Goal: Transaction & Acquisition: Purchase product/service

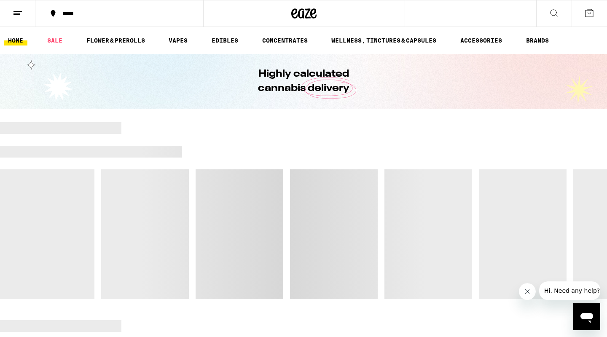
click at [82, 14] on div "*****" at bounding box center [124, 14] width 132 height 6
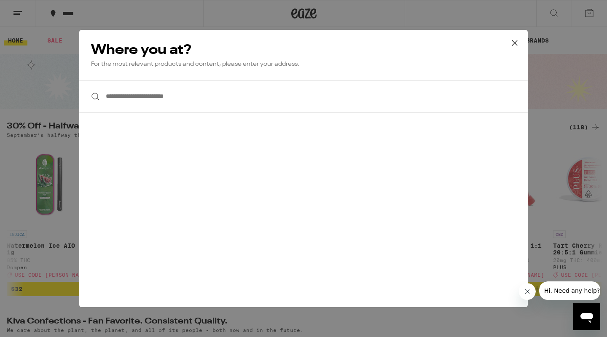
click at [140, 96] on input "**********" at bounding box center [303, 96] width 449 height 32
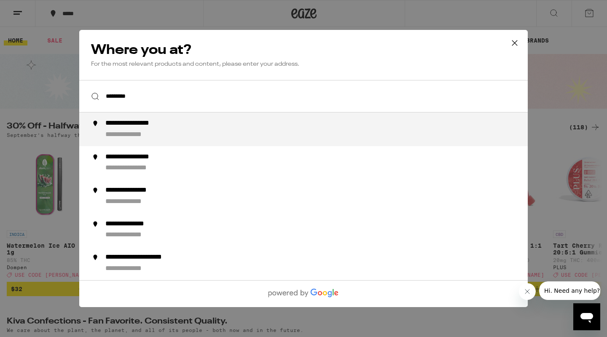
drag, startPoint x: 177, startPoint y: 127, endPoint x: 207, endPoint y: 132, distance: 30.4
click at [207, 132] on div "**********" at bounding box center [320, 129] width 430 height 20
type input "**********"
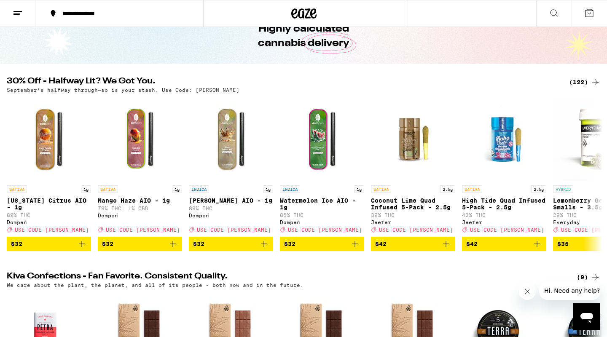
scroll to position [50, 0]
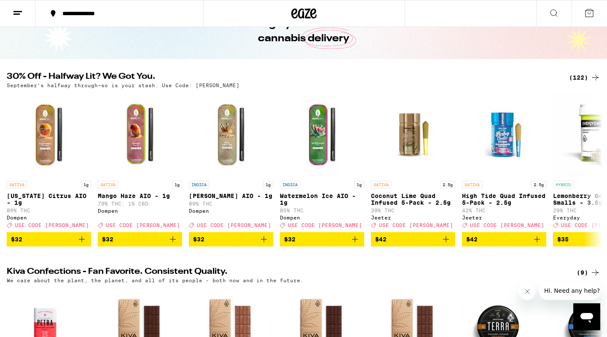
click at [587, 80] on div "(122)" at bounding box center [584, 78] width 31 height 10
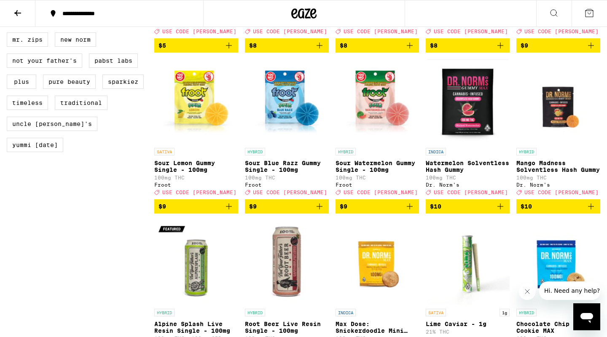
scroll to position [709, 0]
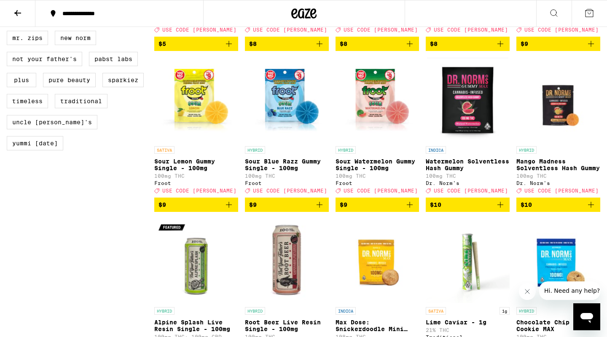
click at [502, 210] on icon "Add to bag" at bounding box center [501, 205] width 10 height 10
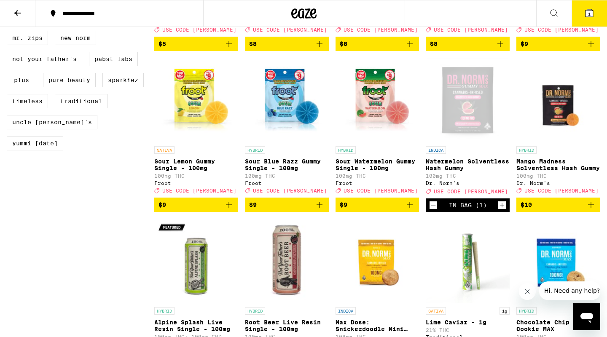
click at [502, 210] on icon "Increment" at bounding box center [503, 205] width 8 height 10
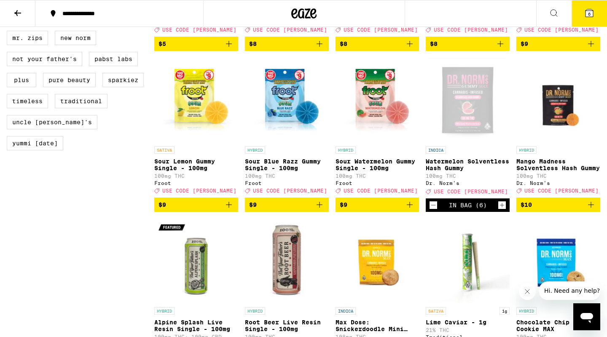
click at [502, 210] on icon "Increment" at bounding box center [503, 205] width 8 height 10
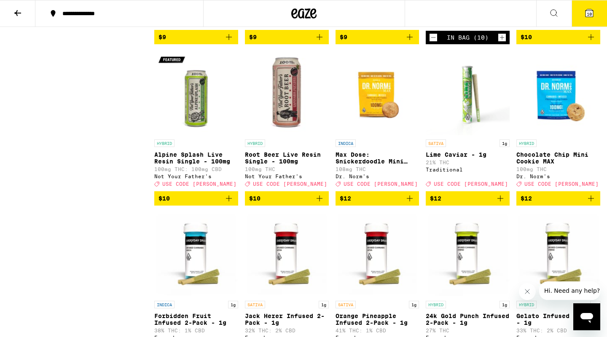
scroll to position [881, 0]
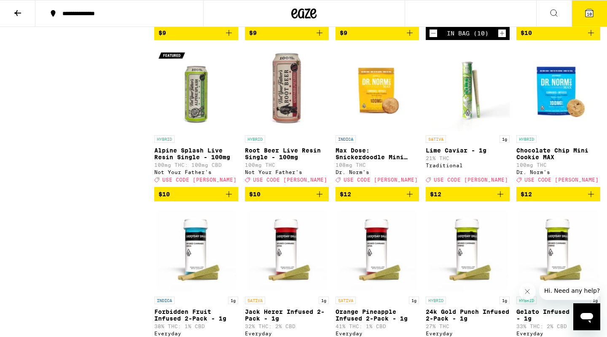
click at [411, 199] on icon "Add to bag" at bounding box center [410, 194] width 10 height 10
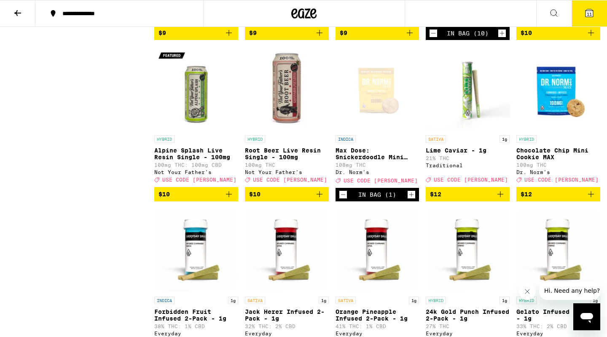
click at [411, 200] on icon "Increment" at bounding box center [412, 195] width 8 height 10
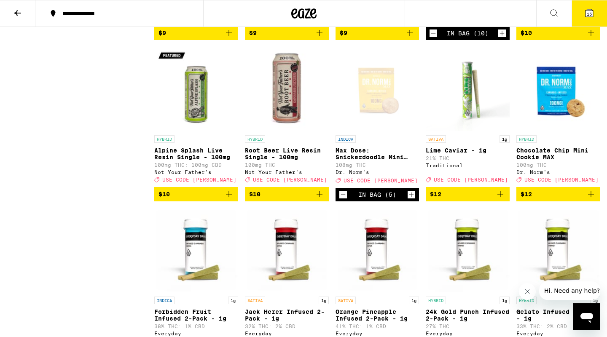
click at [411, 200] on icon "Increment" at bounding box center [412, 195] width 8 height 10
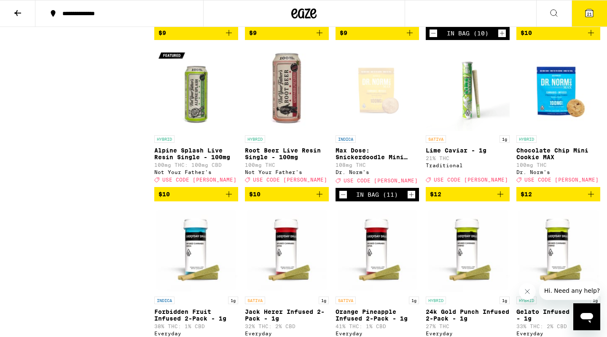
click at [411, 200] on icon "Increment" at bounding box center [412, 195] width 8 height 10
click at [345, 200] on icon "Decrement" at bounding box center [344, 195] width 8 height 10
click at [592, 199] on icon "Add to bag" at bounding box center [591, 194] width 10 height 10
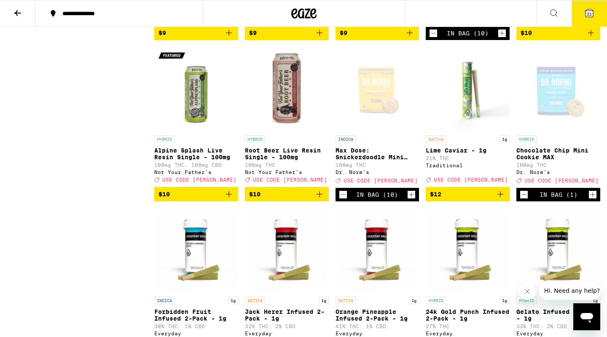
click at [592, 200] on icon "Increment" at bounding box center [593, 195] width 8 height 10
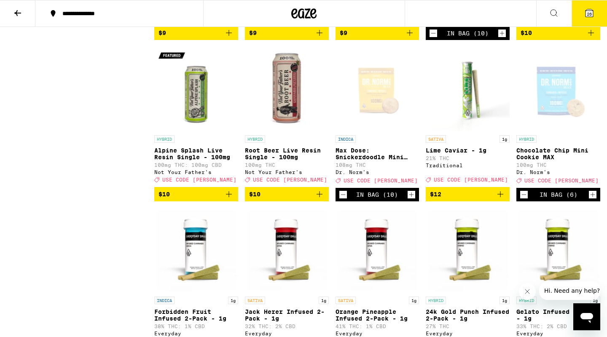
click at [592, 200] on icon "Increment" at bounding box center [593, 195] width 8 height 10
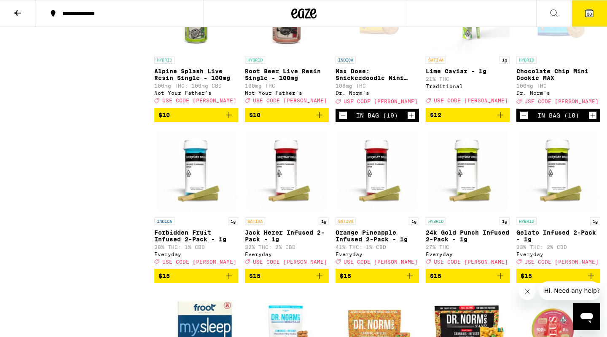
scroll to position [853, 0]
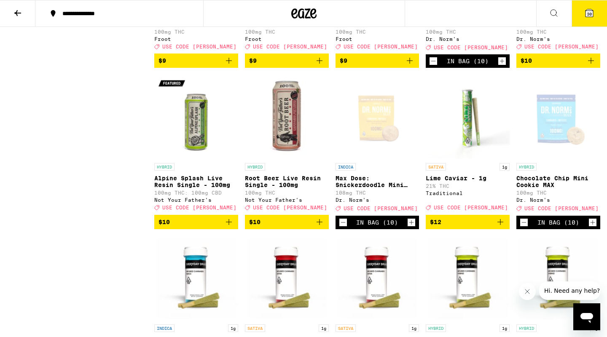
click at [587, 15] on icon at bounding box center [590, 13] width 8 height 8
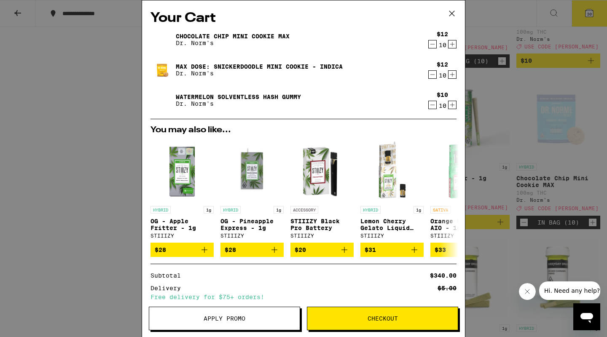
click at [229, 310] on button "Apply Promo" at bounding box center [224, 319] width 151 height 24
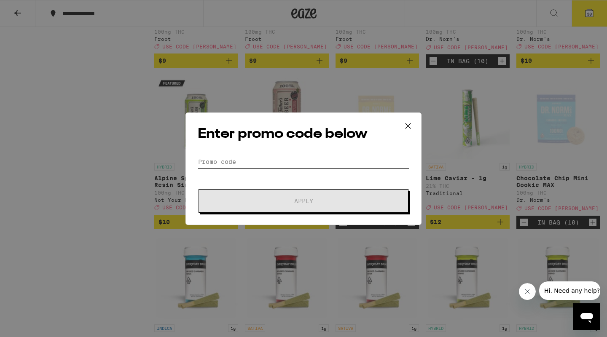
click at [252, 163] on input "Promo Code" at bounding box center [304, 162] width 212 height 13
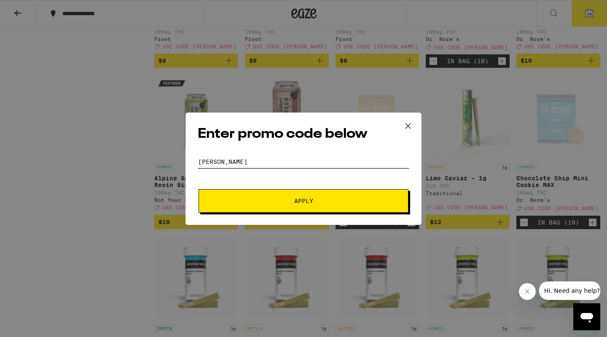
type input "[PERSON_NAME]"
click at [268, 192] on button "Apply" at bounding box center [304, 201] width 210 height 24
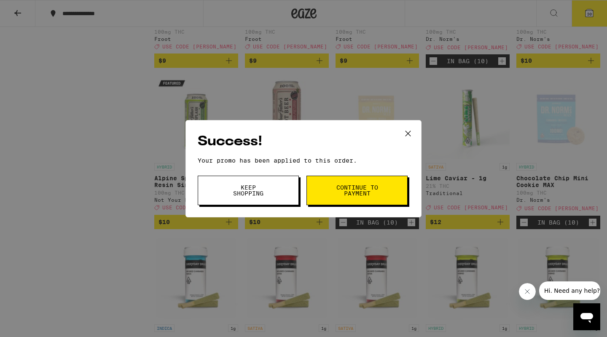
click at [329, 188] on button "Continue to payment" at bounding box center [357, 191] width 101 height 30
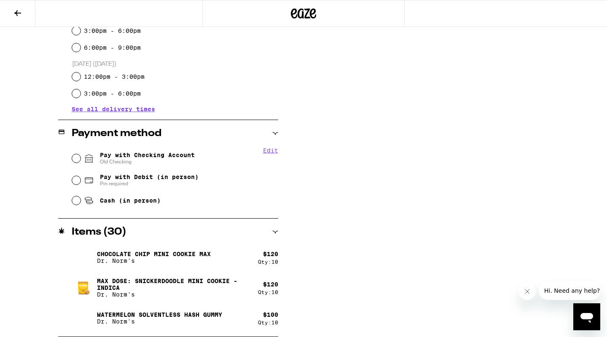
scroll to position [270, 0]
click at [74, 160] on input "Pay with Checking Account Old Checking" at bounding box center [76, 158] width 8 height 8
radio input "true"
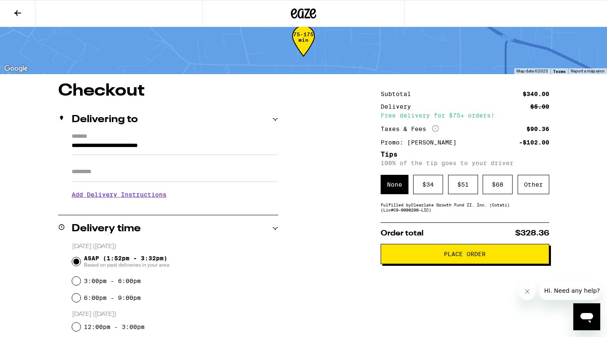
scroll to position [20, 0]
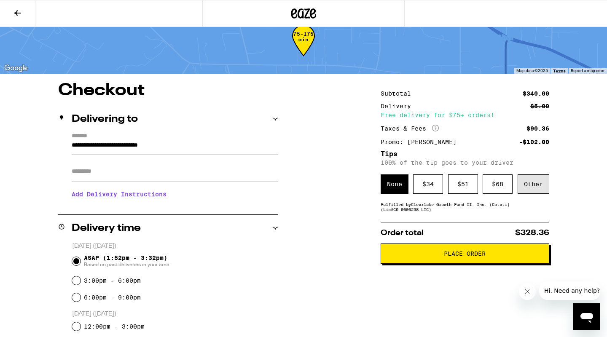
click at [536, 188] on div "Other" at bounding box center [534, 184] width 32 height 19
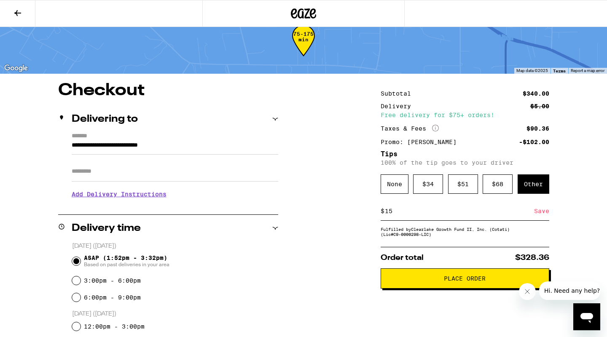
type input "15"
click at [544, 214] on div "Save" at bounding box center [541, 211] width 15 height 19
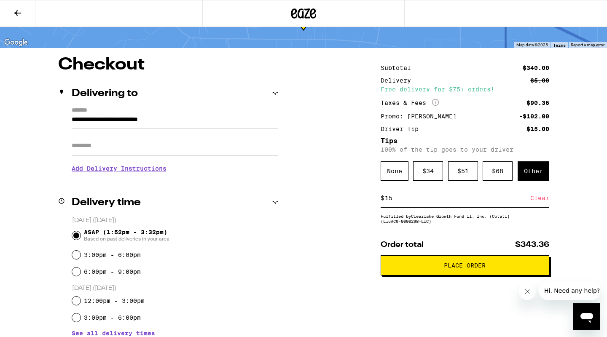
scroll to position [67, 0]
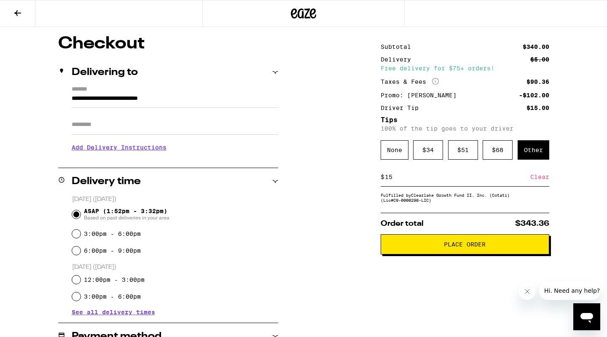
click at [474, 248] on span "Place Order" at bounding box center [465, 245] width 42 height 6
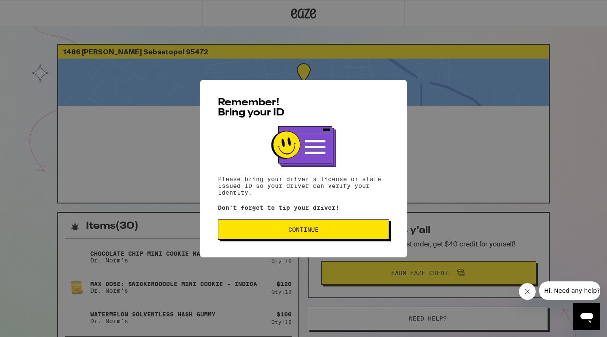
click at [319, 233] on span "Continue" at bounding box center [303, 230] width 157 height 6
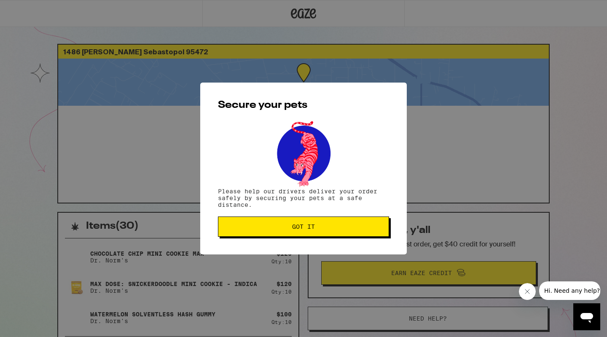
click at [319, 234] on button "Got it" at bounding box center [303, 227] width 171 height 20
